Goal: Complete application form: Complete application form

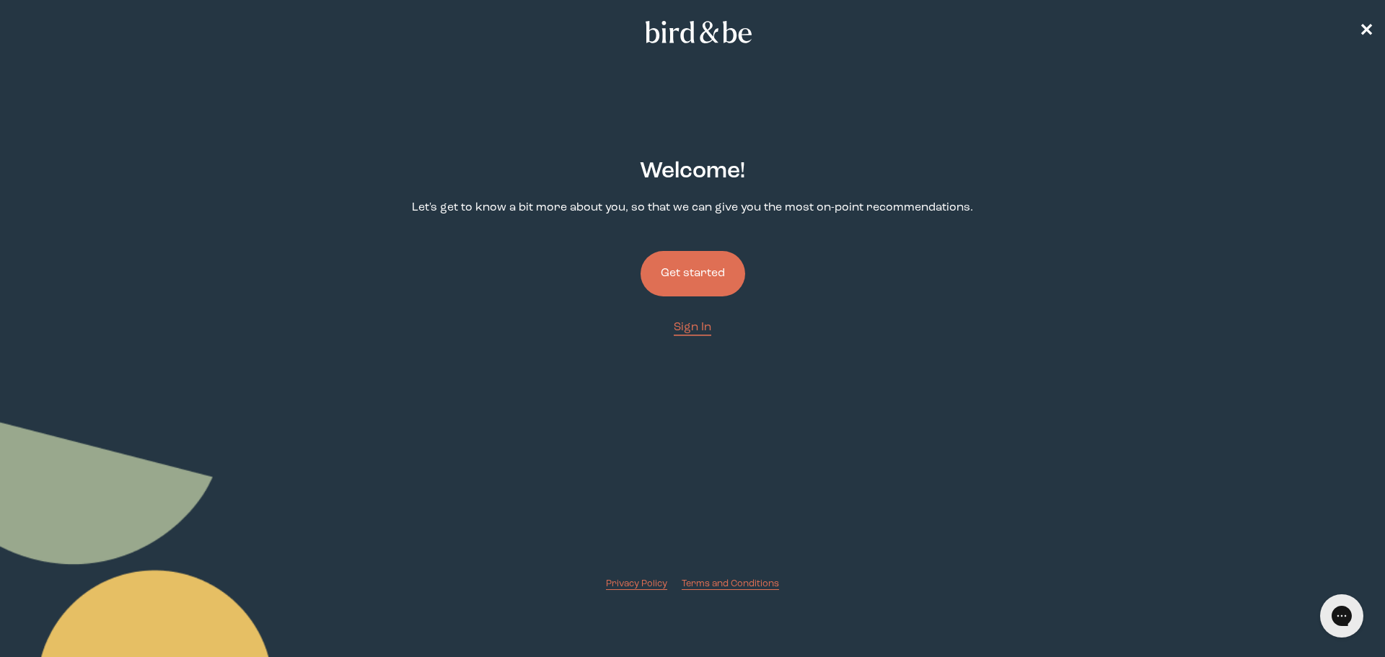
click at [698, 263] on button "Get started" at bounding box center [693, 273] width 105 height 45
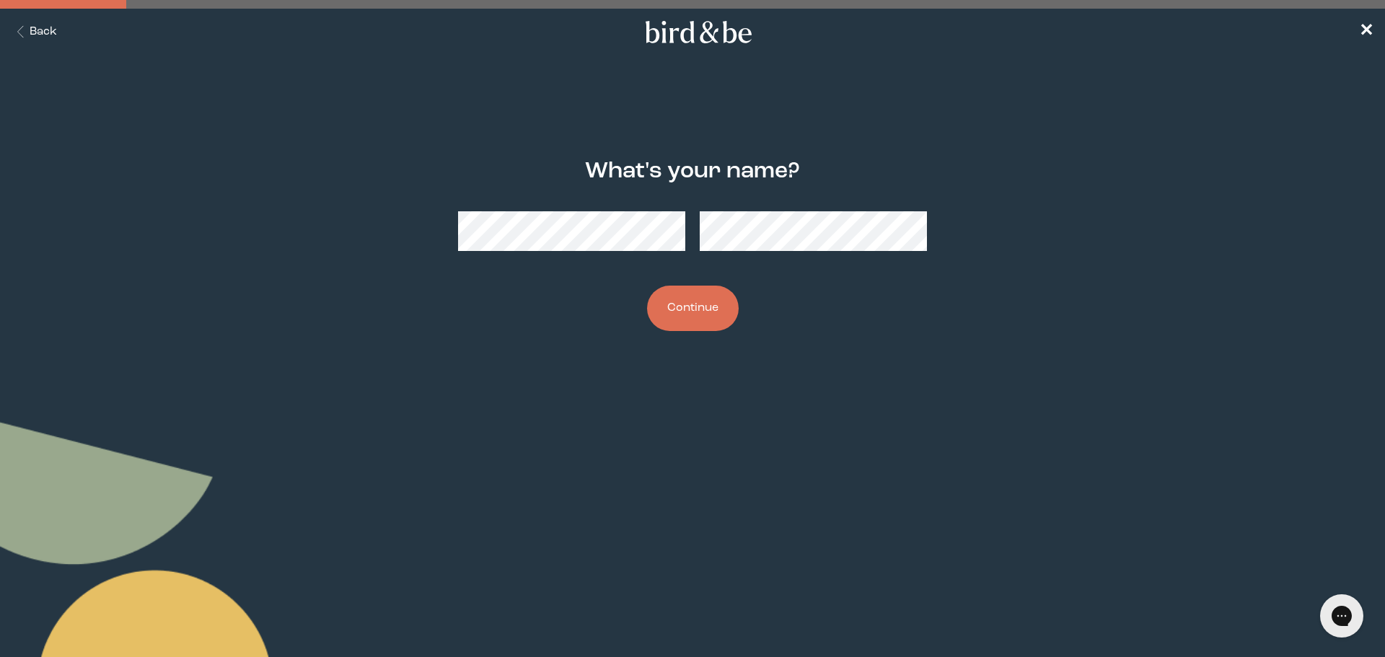
click at [851, 209] on div at bounding box center [692, 231] width 469 height 63
click at [647, 286] on button "Continue" at bounding box center [693, 308] width 92 height 45
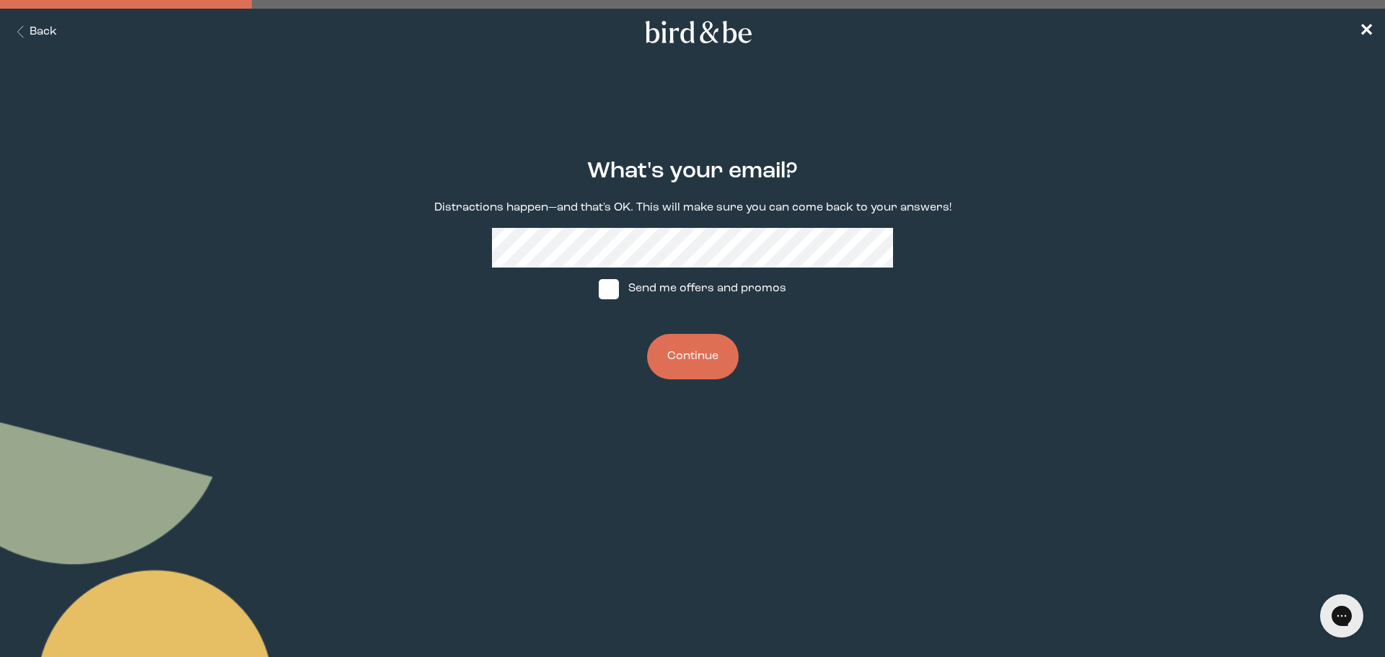
click at [692, 369] on button "Continue" at bounding box center [693, 356] width 92 height 45
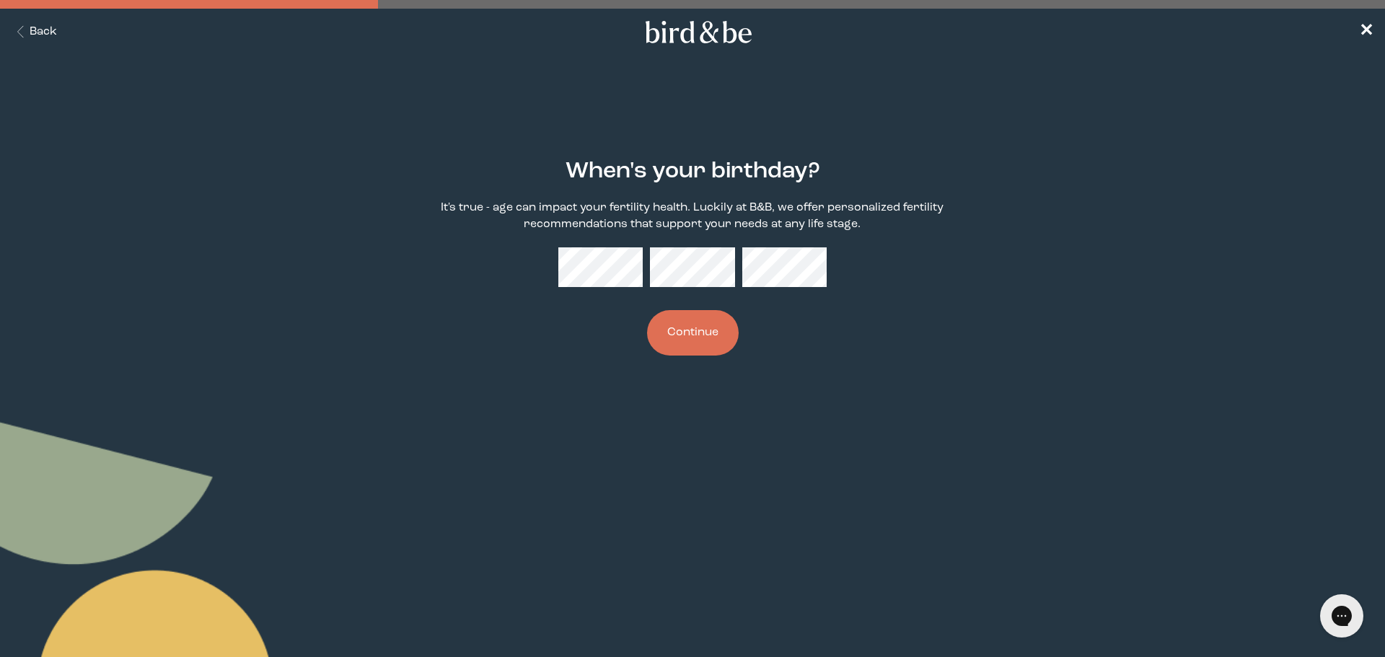
click at [710, 333] on button "Continue" at bounding box center [693, 332] width 92 height 45
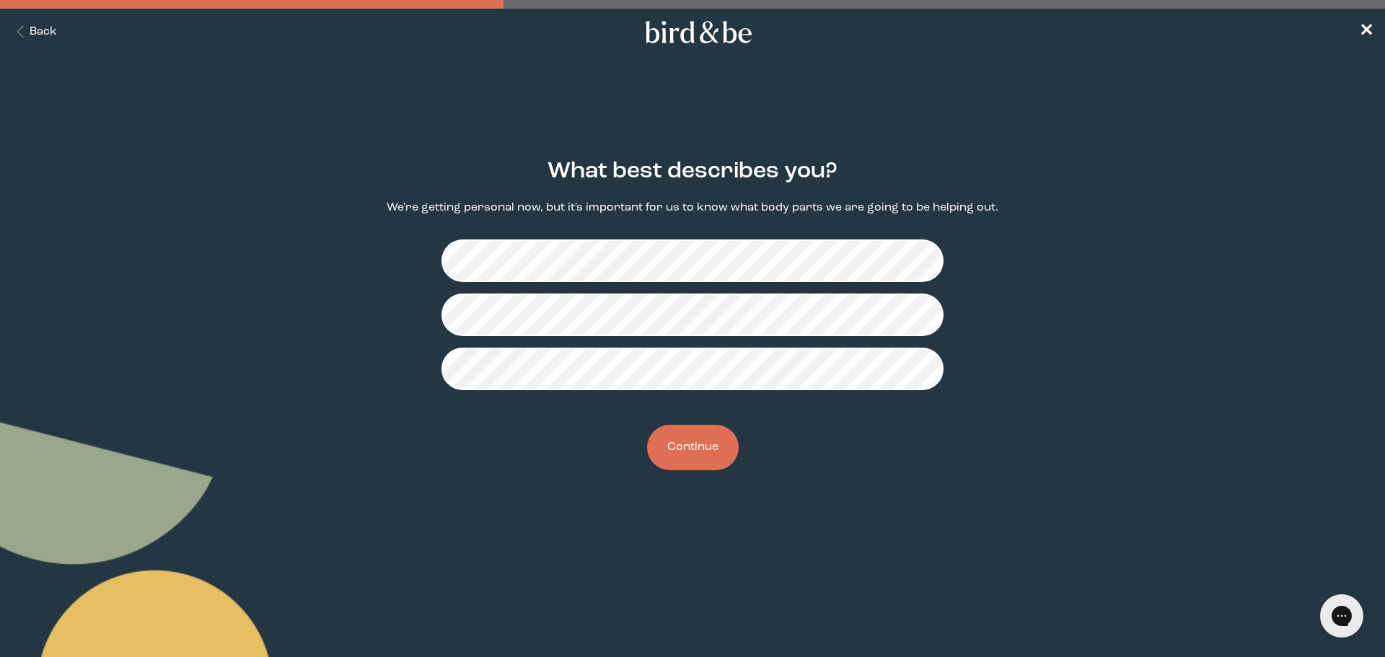
click at [698, 451] on button "Continue" at bounding box center [693, 447] width 92 height 45
click at [695, 445] on button "Continue" at bounding box center [693, 447] width 92 height 45
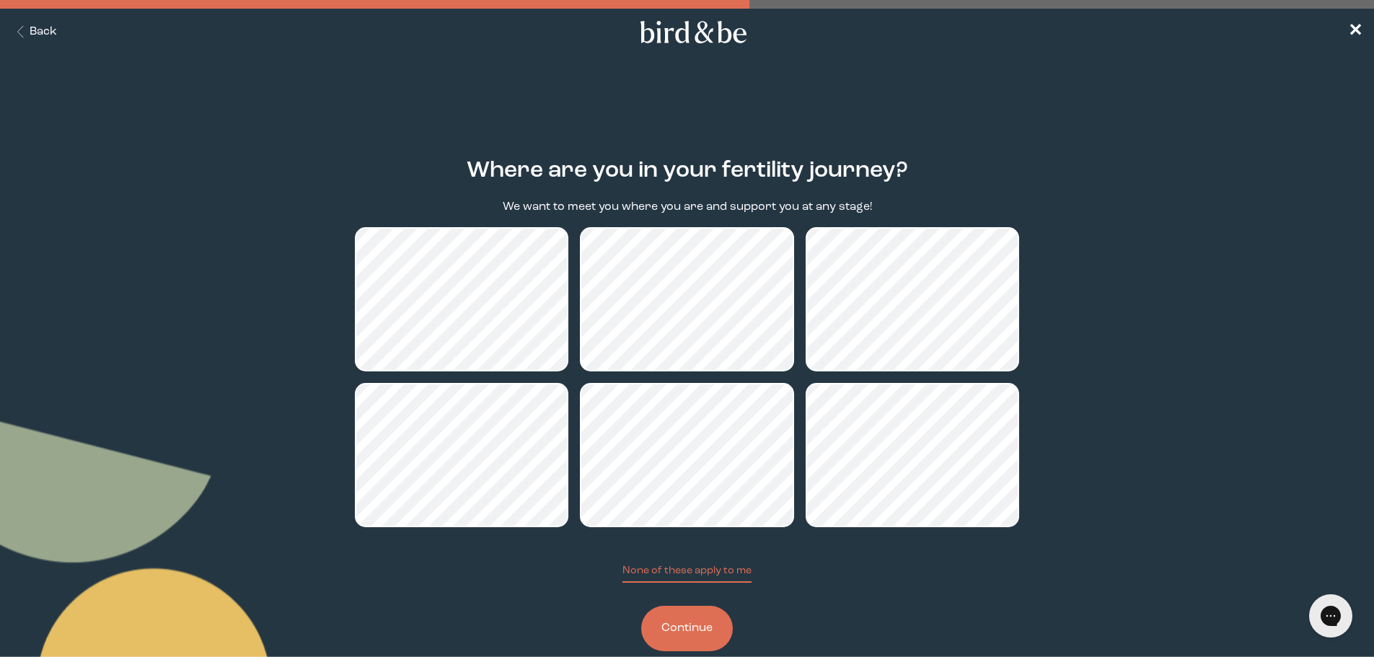
click at [707, 620] on button "Continue" at bounding box center [687, 628] width 92 height 45
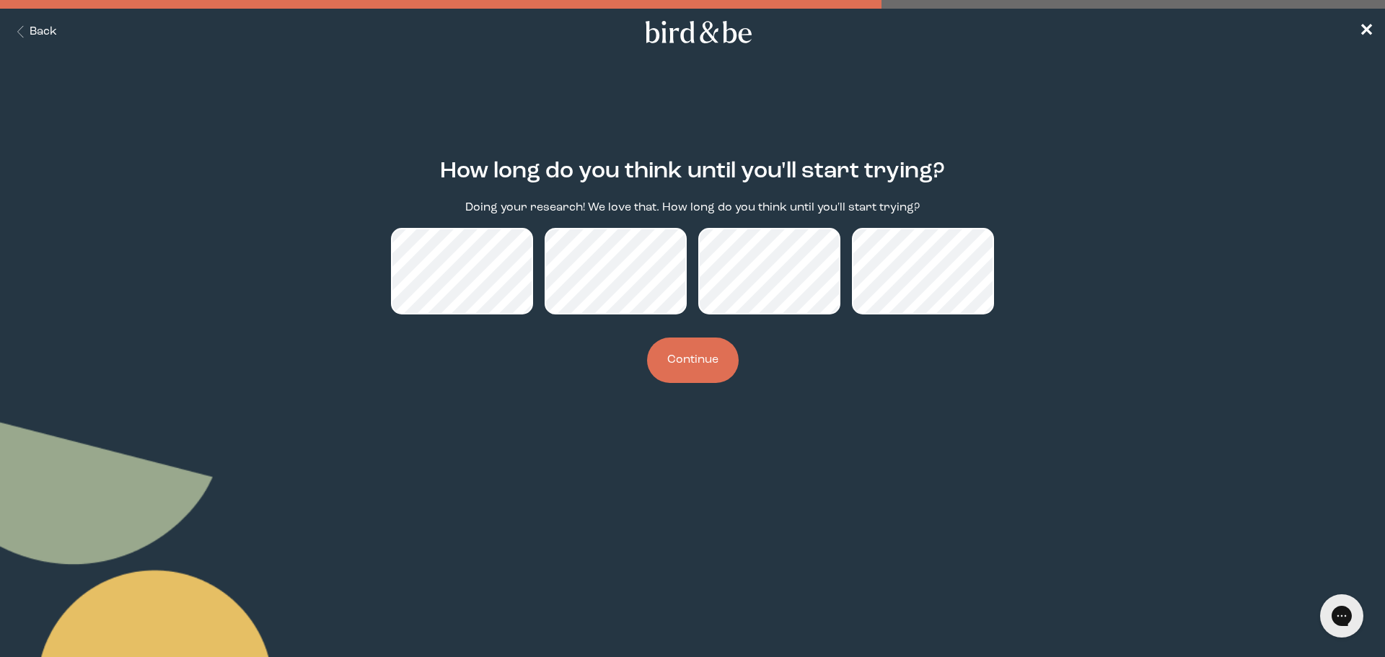
click at [717, 374] on button "Continue" at bounding box center [693, 360] width 92 height 45
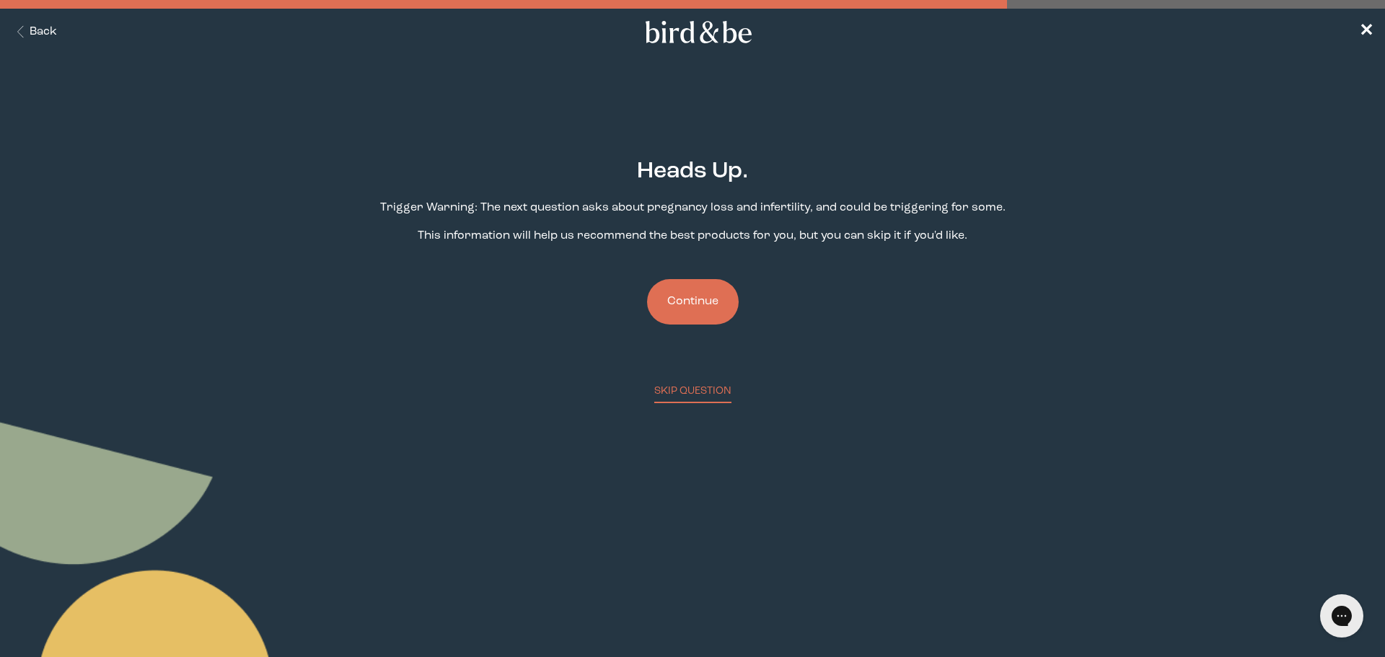
click at [693, 303] on button "Continue" at bounding box center [693, 301] width 92 height 45
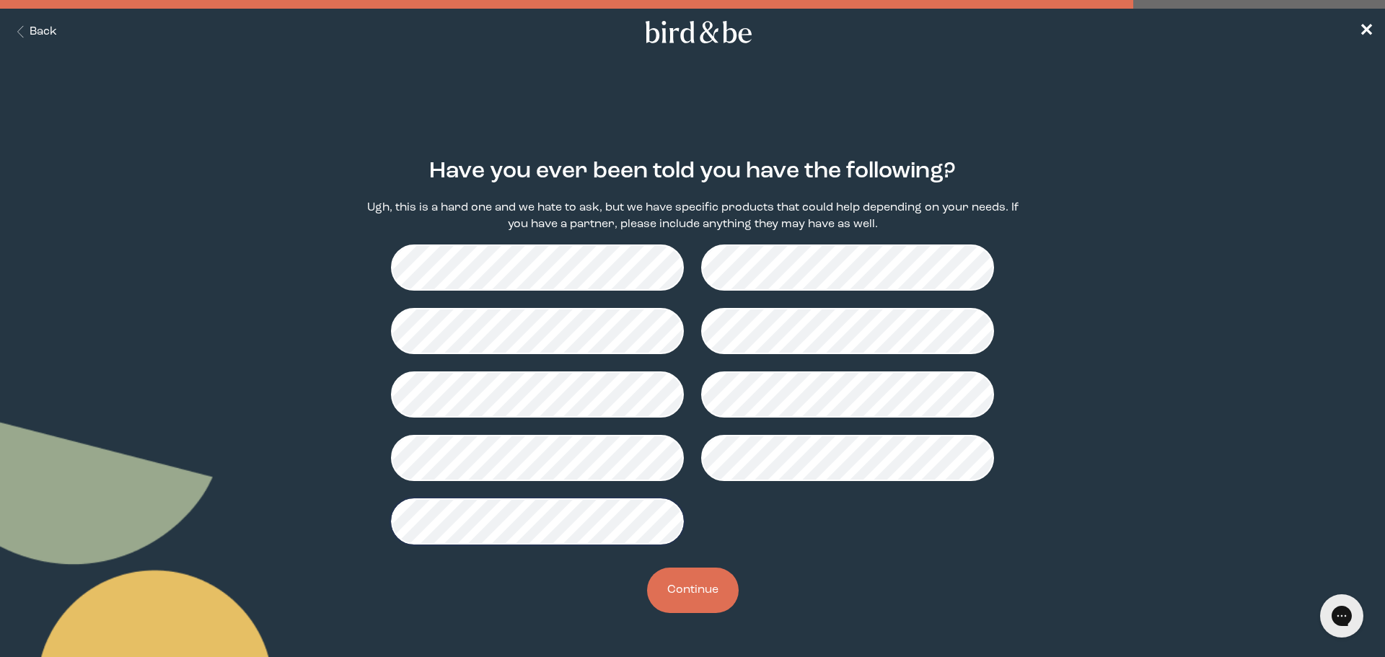
click at [680, 586] on button "Continue" at bounding box center [693, 590] width 92 height 45
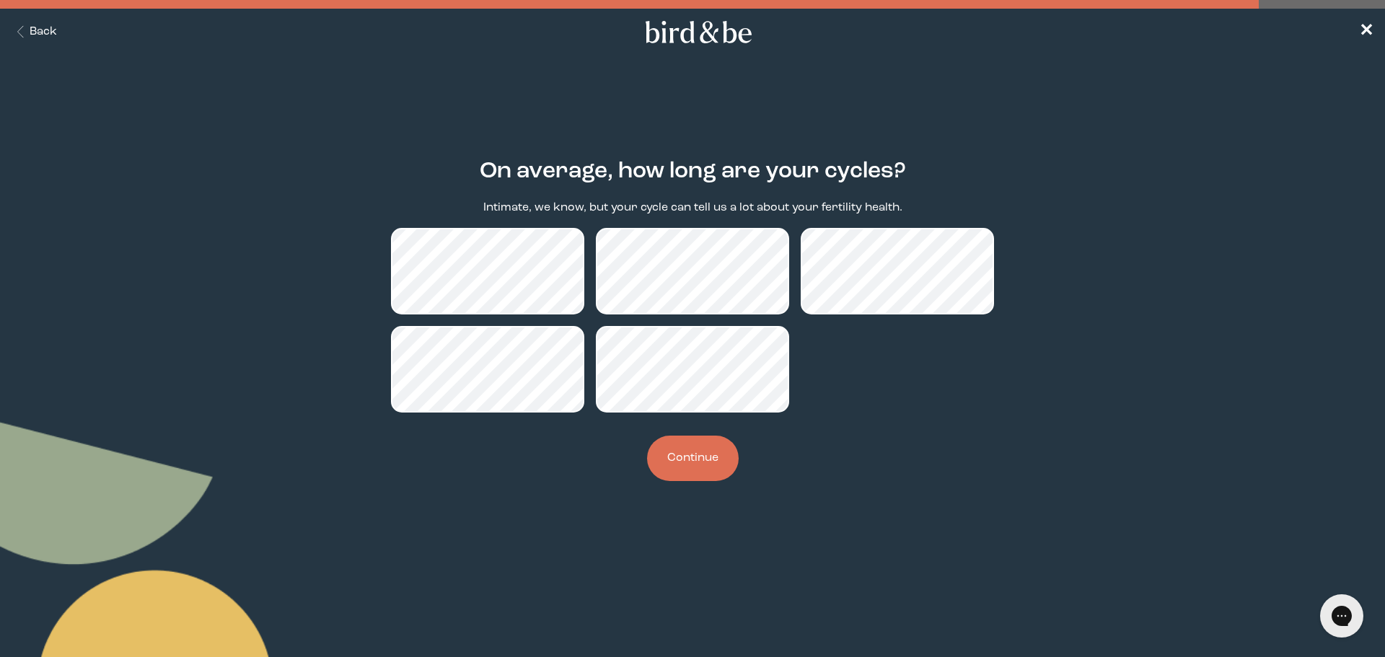
click at [705, 458] on button "Continue" at bounding box center [693, 458] width 92 height 45
